Goal: Find specific page/section: Find specific page/section

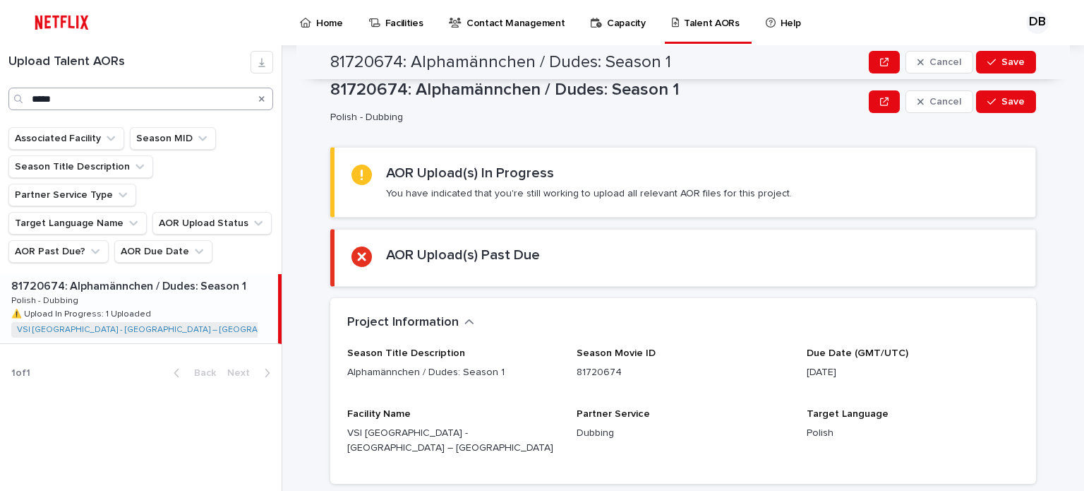
click at [262, 98] on icon "Search" at bounding box center [262, 99] width 6 height 6
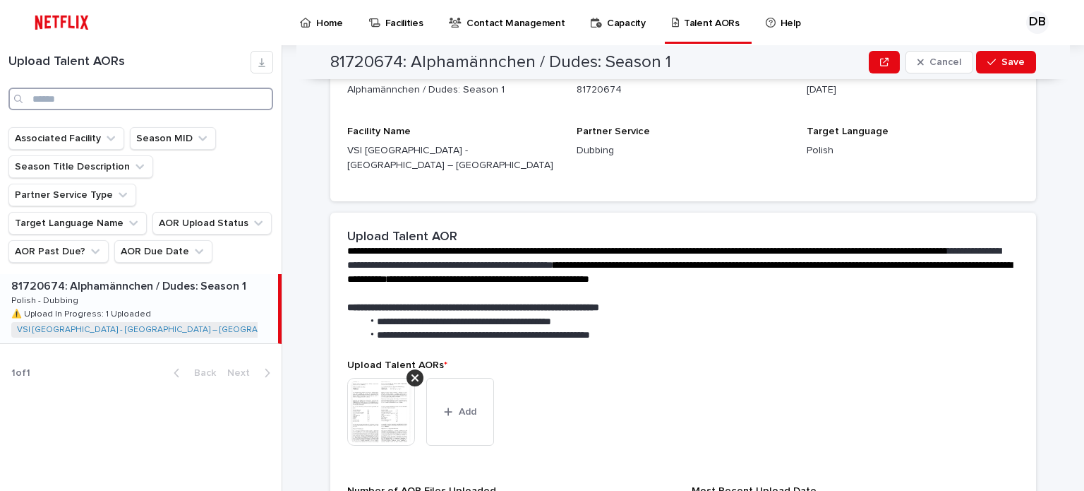
click at [247, 99] on input "Search" at bounding box center [140, 99] width 265 height 23
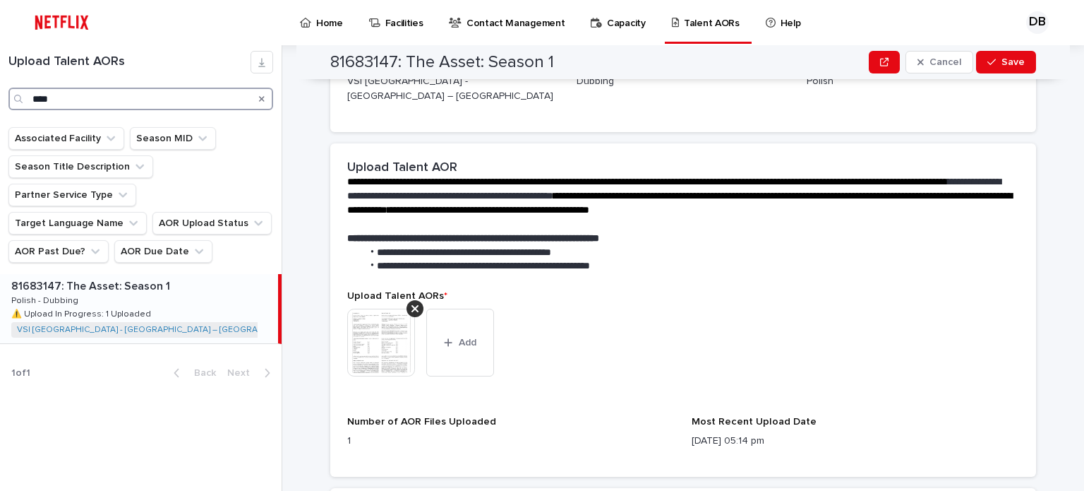
type input "****"
click at [203, 280] on p at bounding box center [141, 286] width 261 height 13
click at [388, 323] on img at bounding box center [381, 342] width 68 height 68
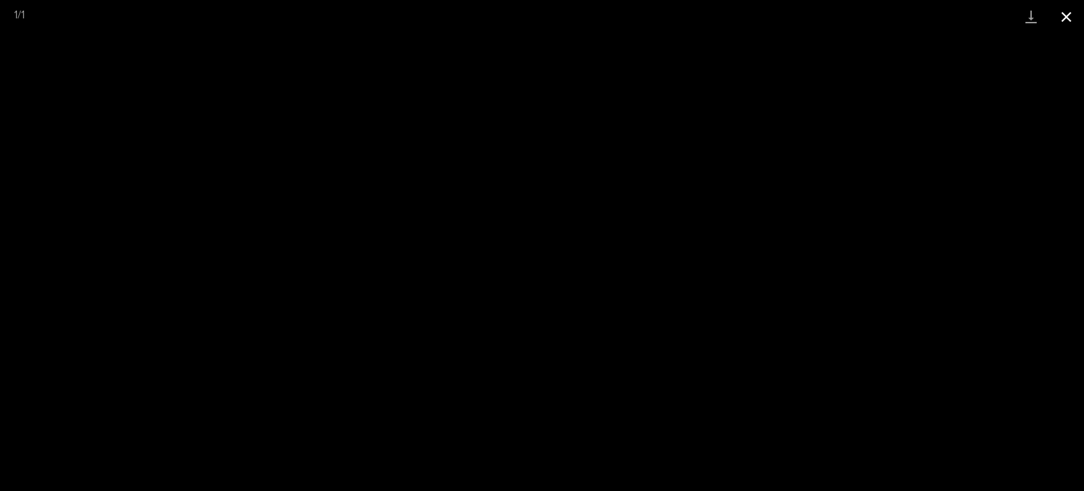
click at [1070, 11] on button "Close gallery" at bounding box center [1066, 16] width 35 height 33
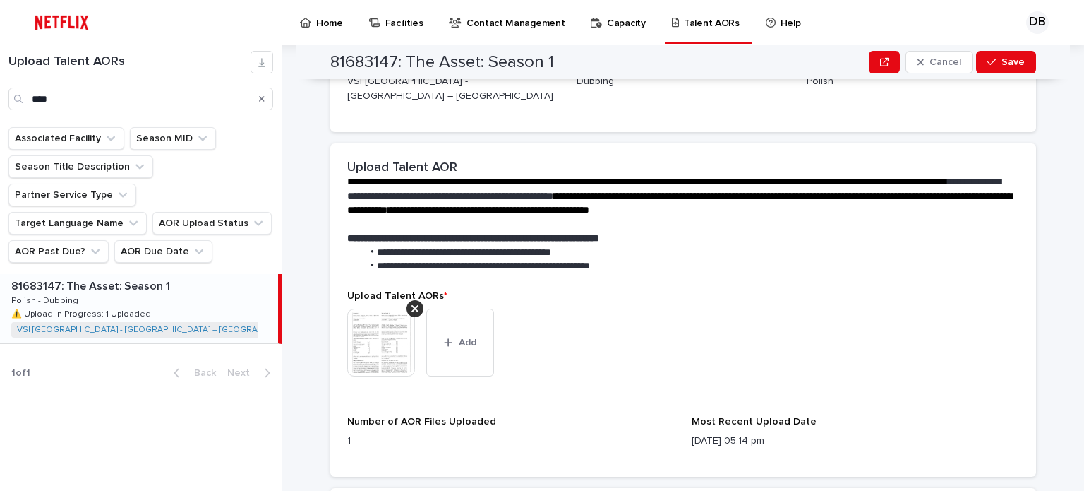
click at [260, 98] on icon "Search" at bounding box center [262, 99] width 6 height 8
click at [225, 98] on input "****" at bounding box center [140, 99] width 265 height 23
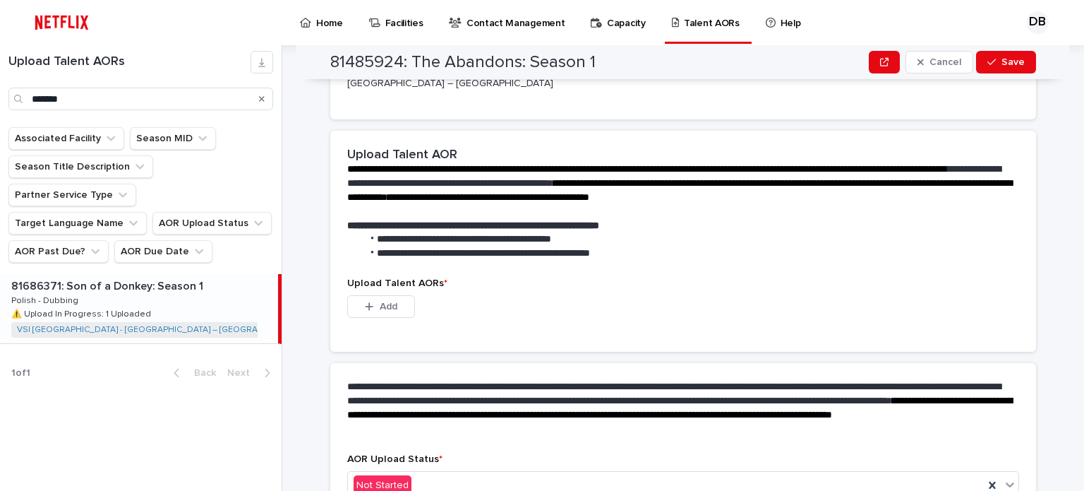
click at [209, 280] on p at bounding box center [141, 286] width 261 height 13
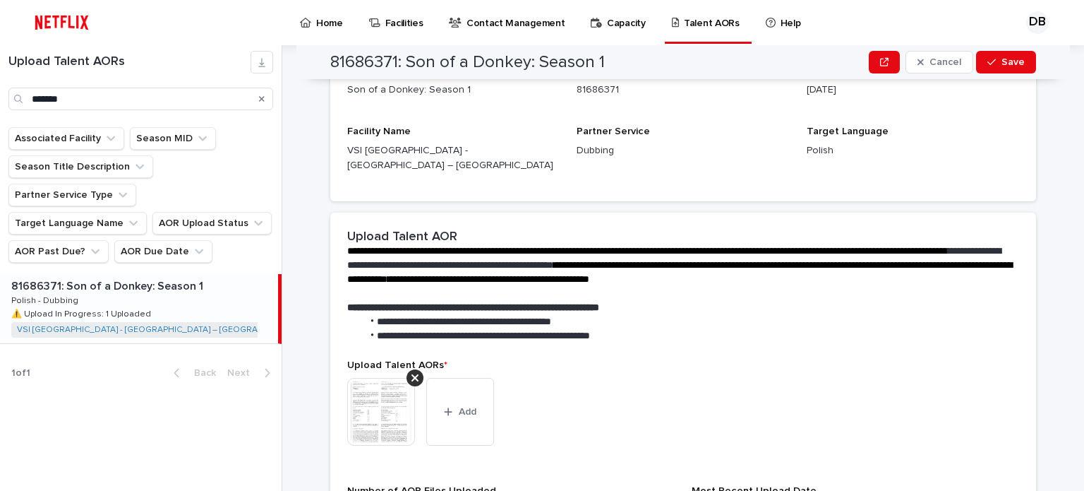
type input "******"
click at [366, 391] on img at bounding box center [381, 412] width 68 height 68
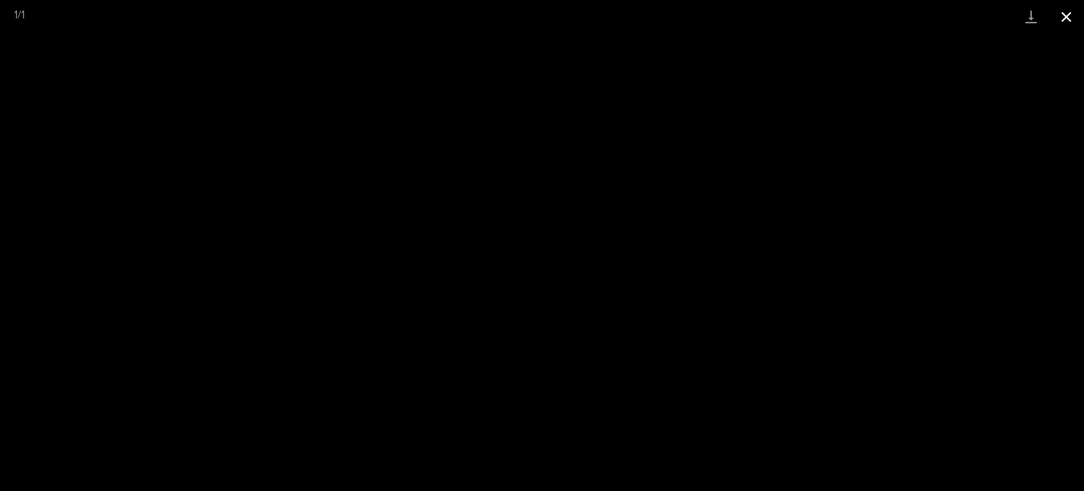
click at [1062, 20] on button "Close gallery" at bounding box center [1066, 16] width 35 height 33
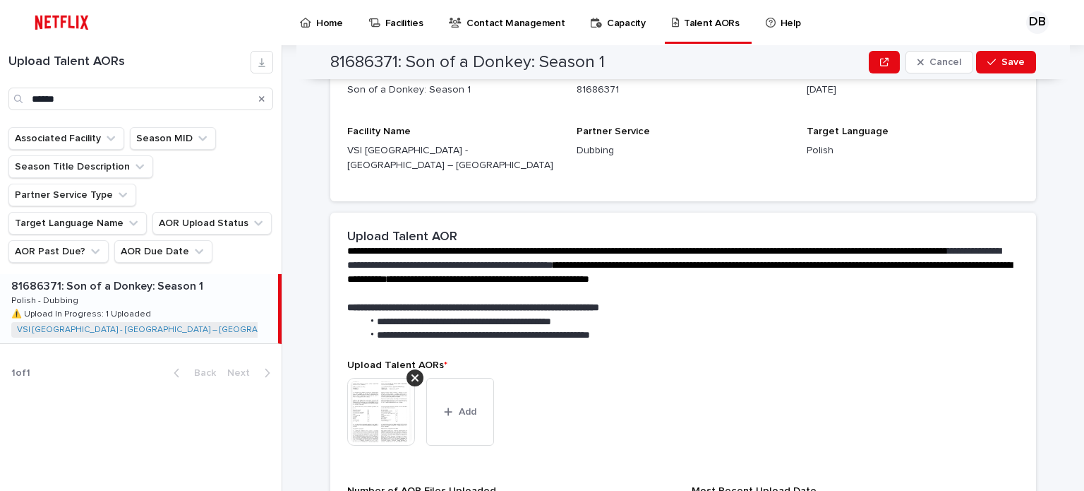
click at [263, 101] on icon "Search" at bounding box center [262, 99] width 6 height 8
click at [199, 98] on input "Search" at bounding box center [140, 99] width 265 height 23
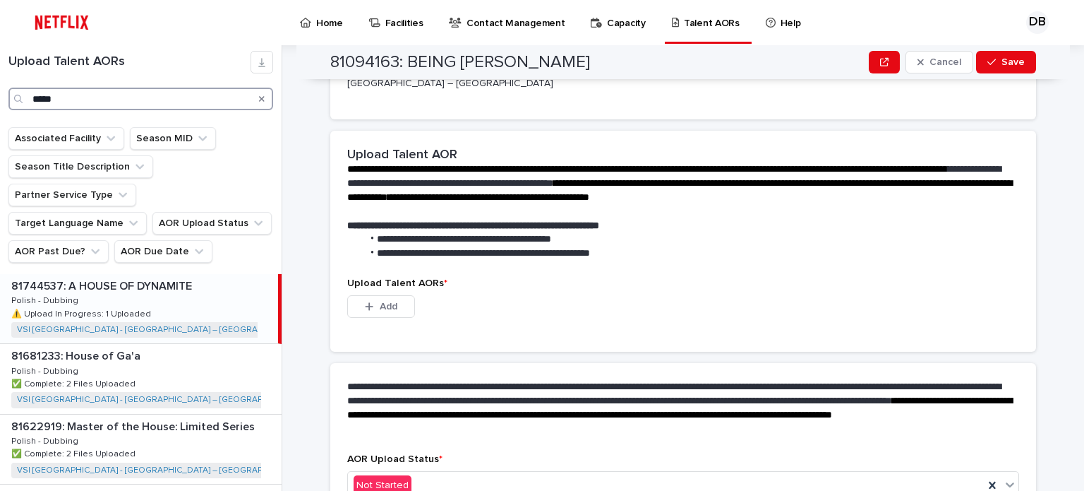
type input "*****"
click at [170, 274] on div "81744537: A HOUSE OF DYNAMITE 81744537: A HOUSE OF DYNAMITE Polish - Dubbing Po…" at bounding box center [139, 308] width 278 height 69
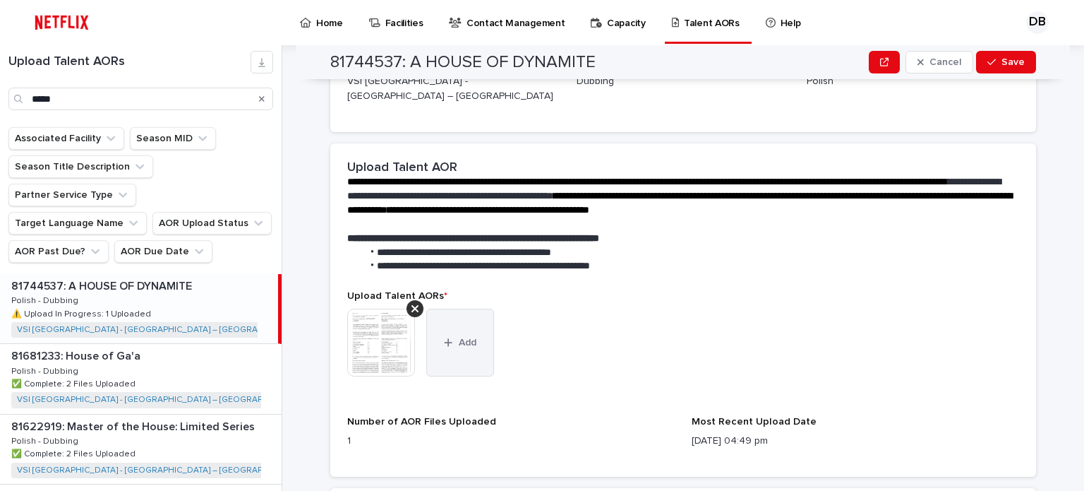
click at [458, 308] on button "Add" at bounding box center [460, 342] width 68 height 68
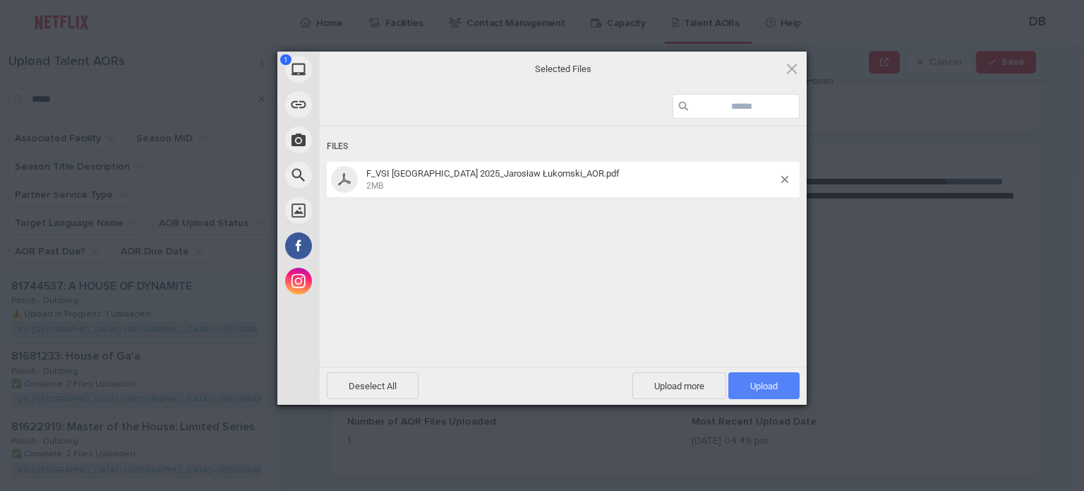
click at [782, 382] on span "Upload 1" at bounding box center [764, 385] width 71 height 27
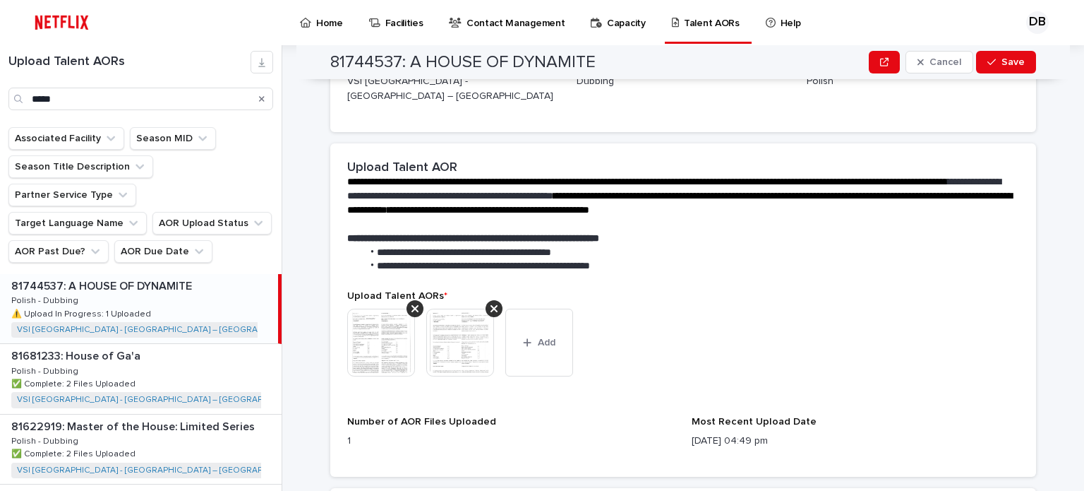
click at [392, 321] on img at bounding box center [381, 342] width 68 height 68
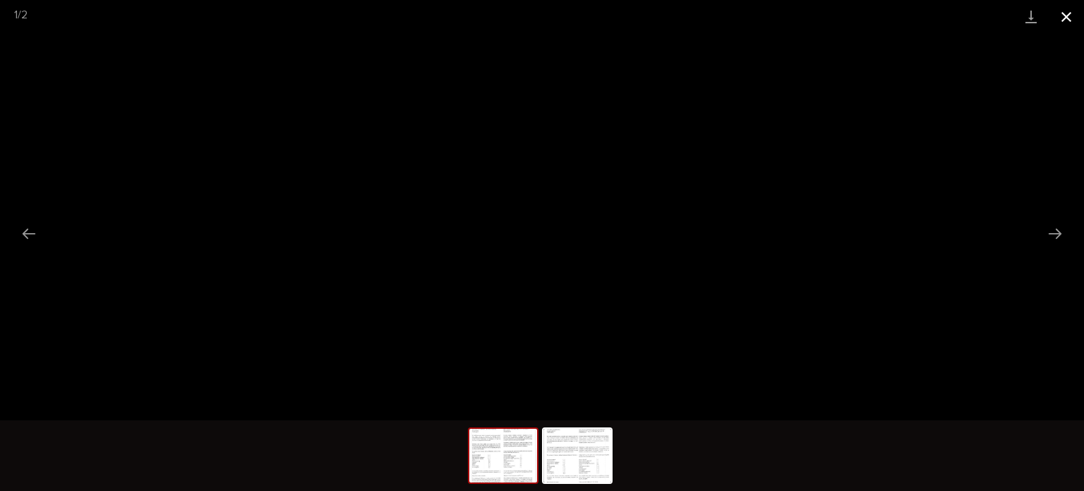
click at [1072, 12] on button "Close gallery" at bounding box center [1066, 16] width 35 height 33
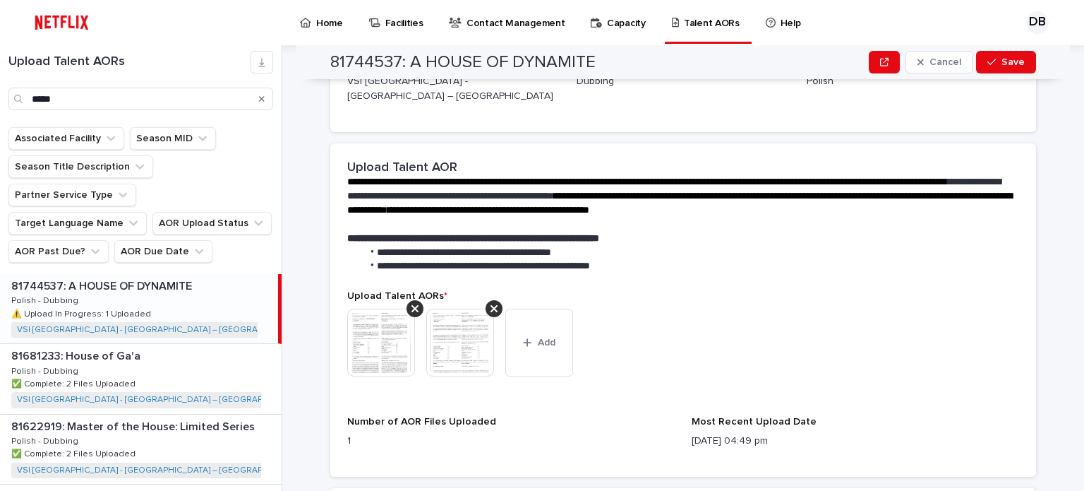
click at [462, 320] on img at bounding box center [460, 342] width 68 height 68
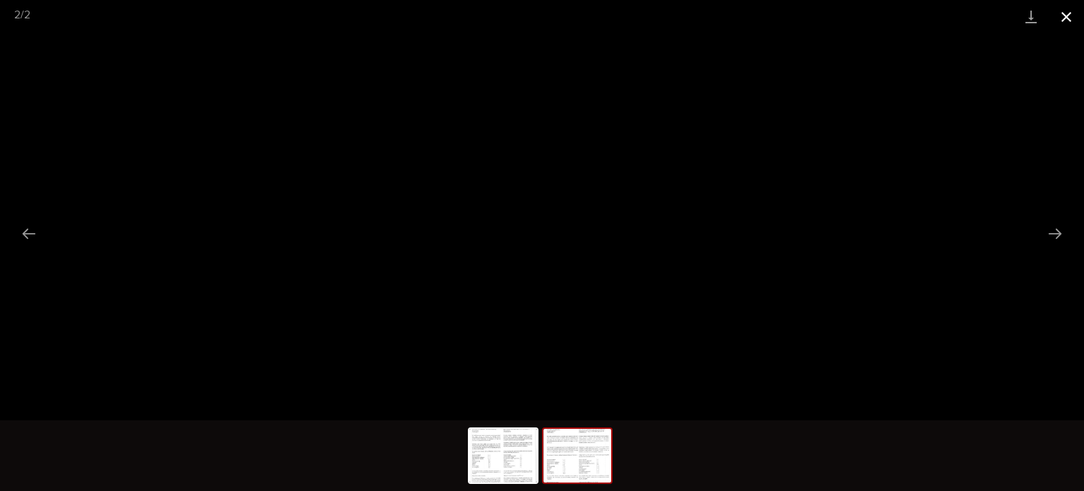
click at [1067, 20] on button "Close gallery" at bounding box center [1066, 16] width 35 height 33
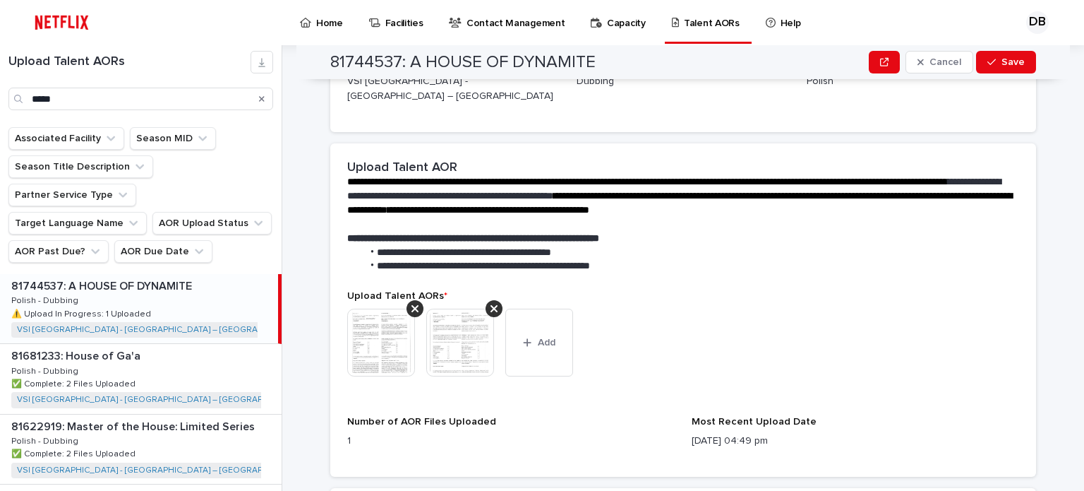
scroll to position [479, 0]
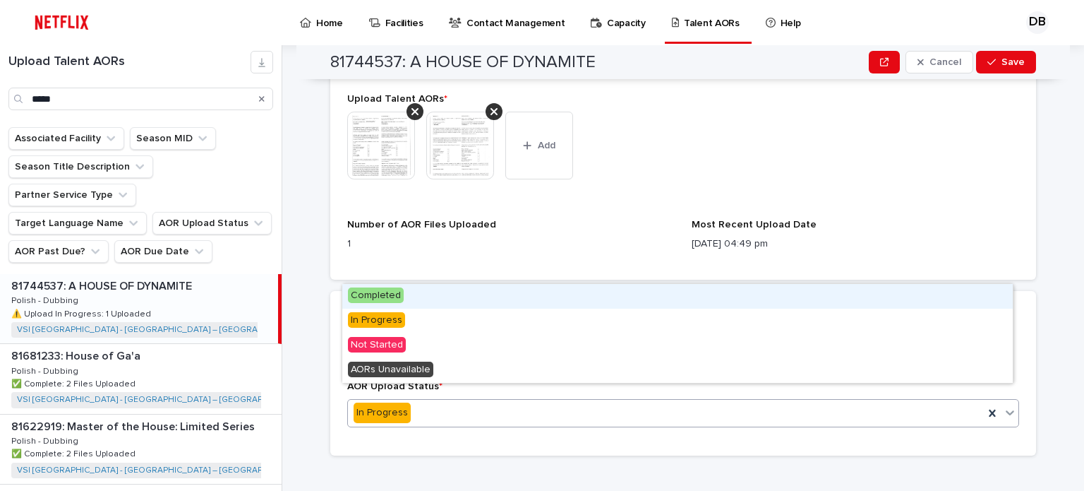
click at [418, 401] on div "In Progress" at bounding box center [666, 412] width 636 height 23
click at [412, 298] on div "Completed" at bounding box center [677, 296] width 671 height 25
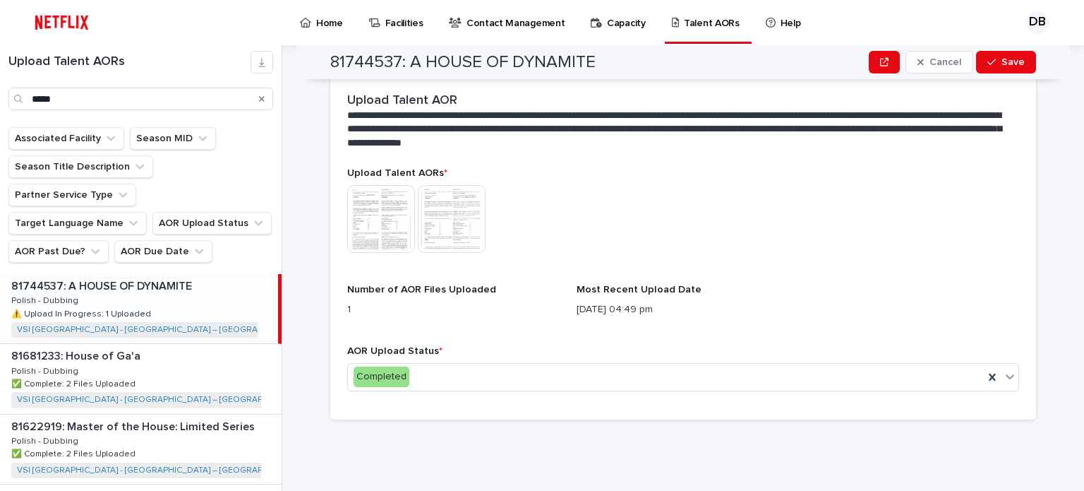
scroll to position [313, 0]
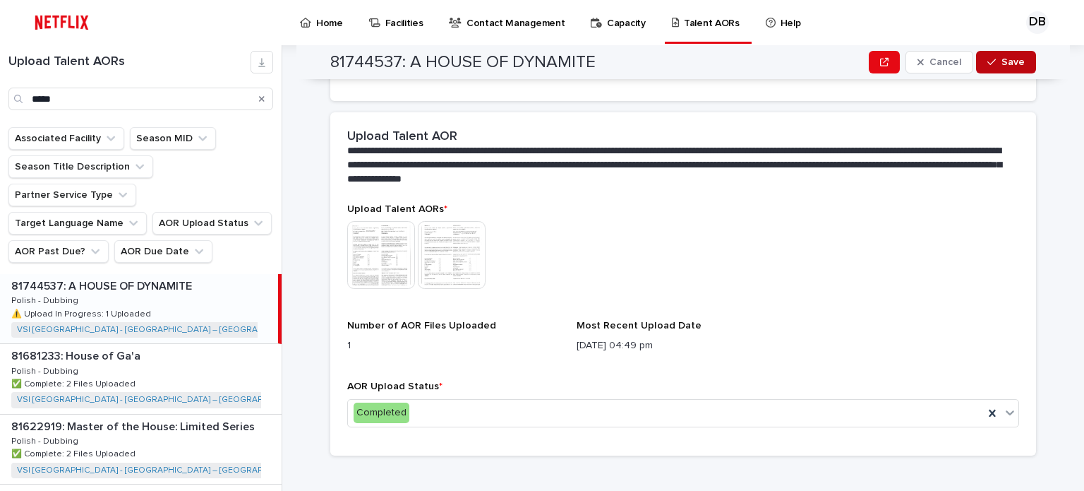
click at [997, 61] on div "button" at bounding box center [995, 62] width 14 height 10
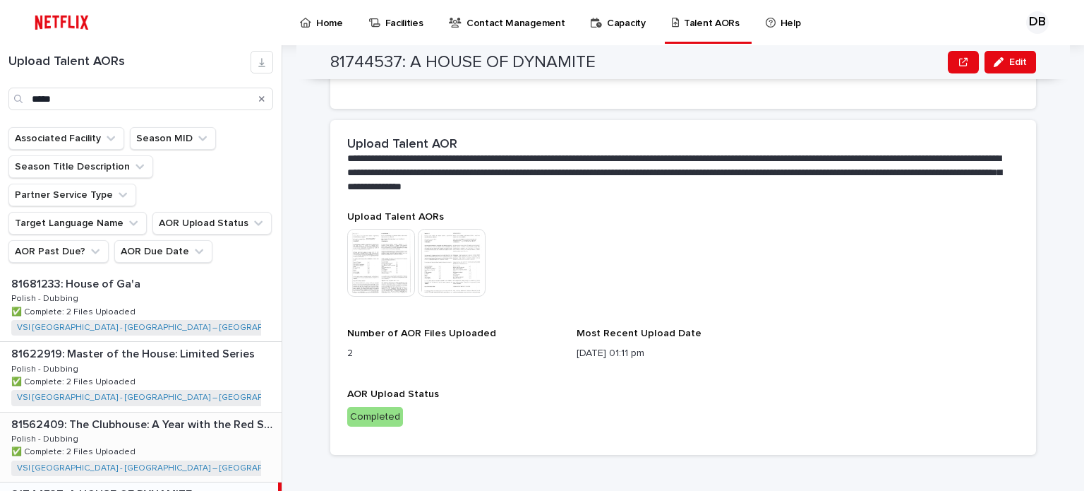
scroll to position [0, 0]
